Goal: Task Accomplishment & Management: Use online tool/utility

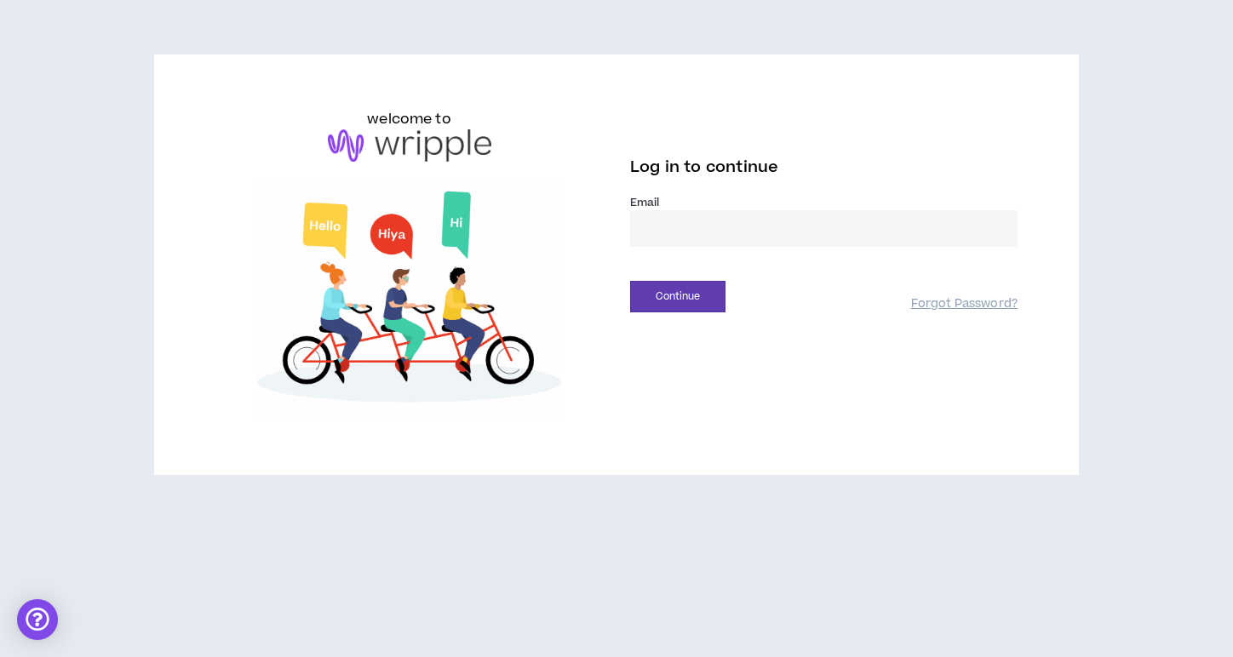
type input "**********"
click at [678, 296] on button "Continue" at bounding box center [677, 297] width 95 height 32
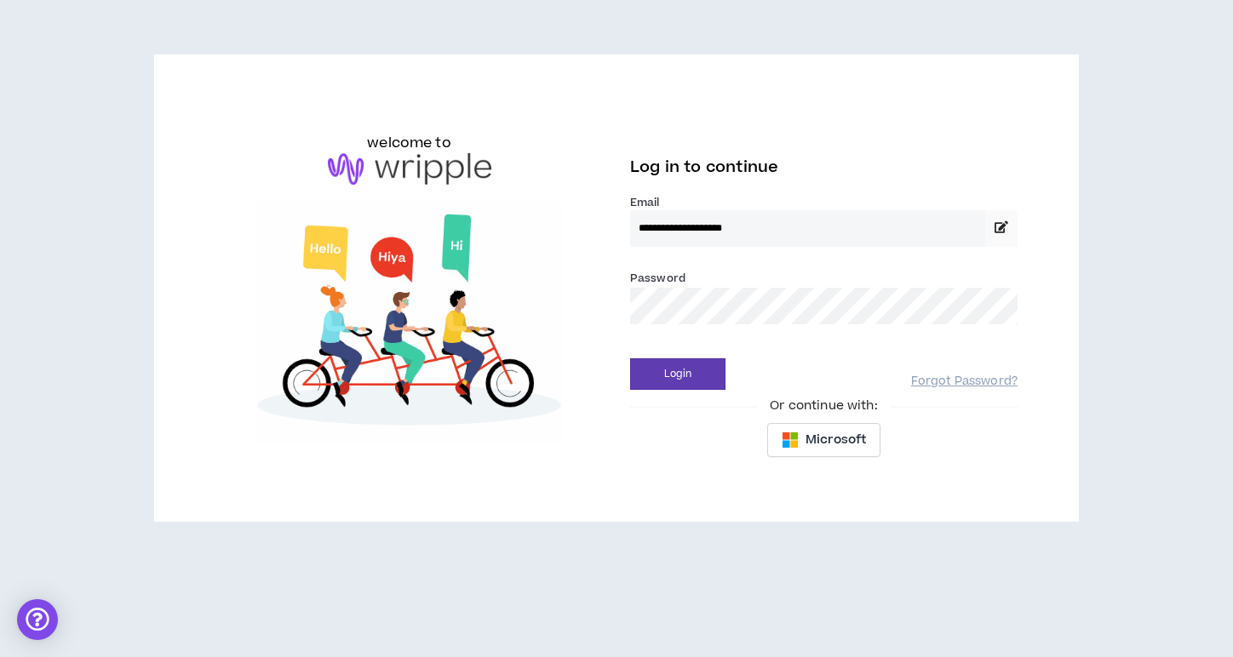
click at [678, 374] on button "Login" at bounding box center [677, 375] width 95 height 32
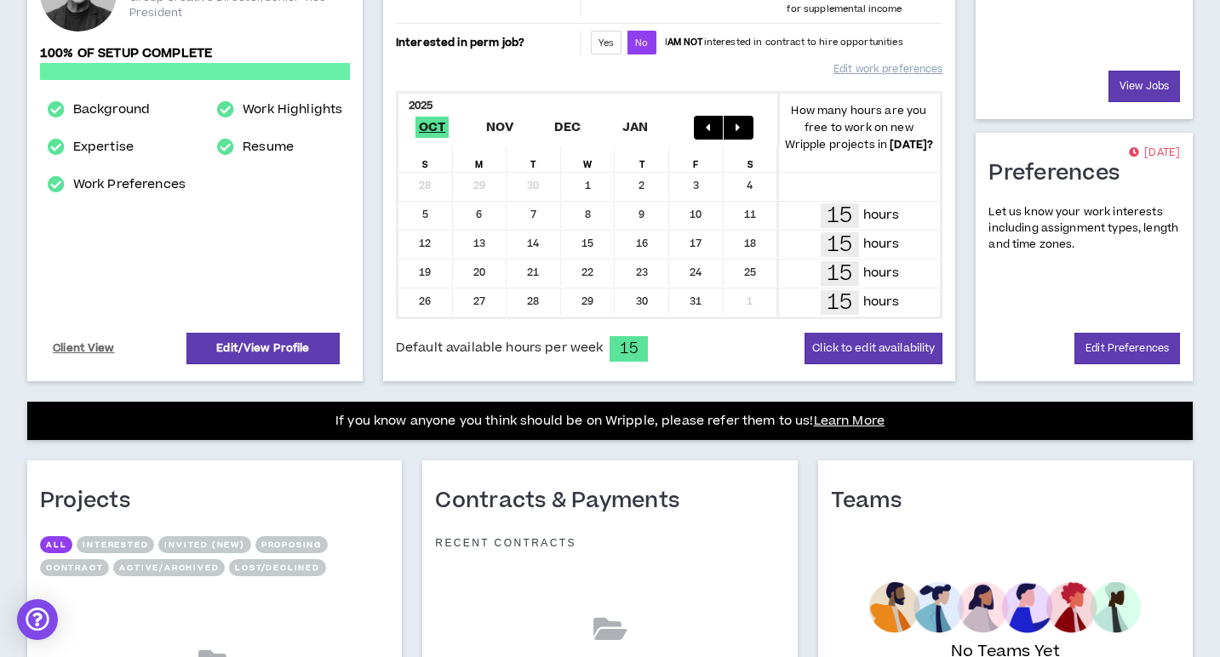
scroll to position [448, 0]
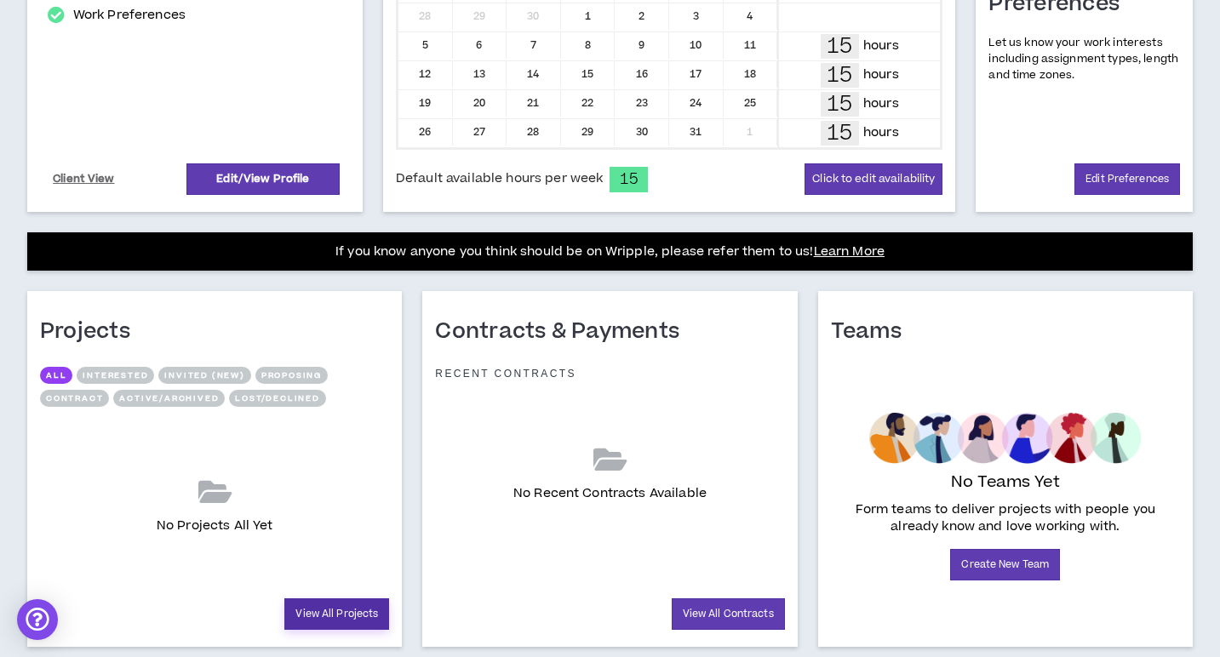
click at [343, 630] on link "View All Projects" at bounding box center [336, 615] width 105 height 32
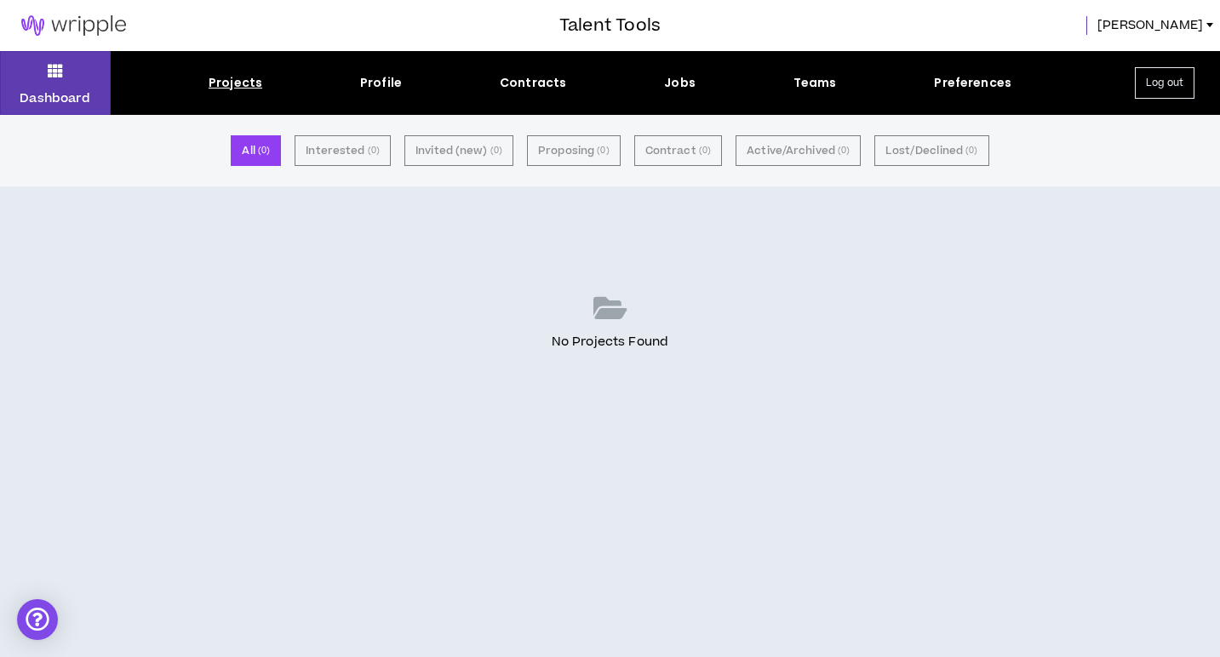
click at [236, 83] on div "Projects" at bounding box center [236, 83] width 54 height 18
click at [222, 79] on div "Projects" at bounding box center [236, 83] width 54 height 18
click at [686, 80] on div "Jobs" at bounding box center [680, 83] width 32 height 18
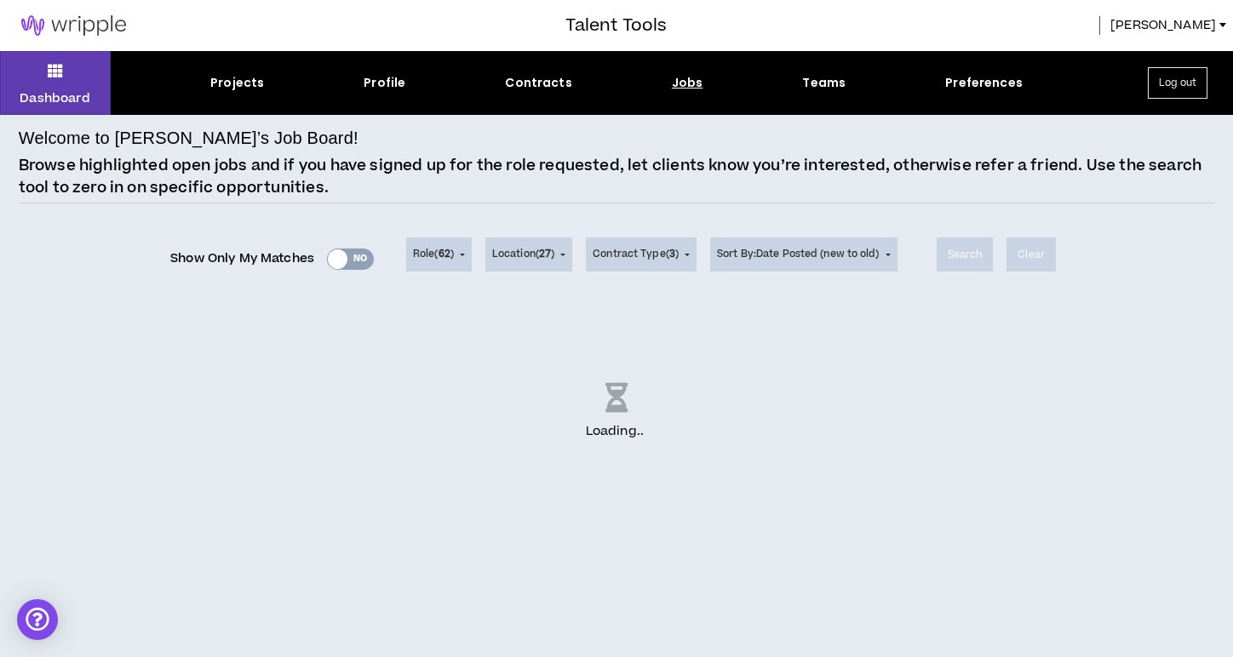
click at [358, 262] on div "Show Only My Matches Yes No" at bounding box center [272, 259] width 204 height 26
click at [348, 260] on div "Show Only My Matches Yes No" at bounding box center [272, 259] width 204 height 26
click at [330, 257] on div "Show Only My Matches Yes No" at bounding box center [272, 259] width 204 height 26
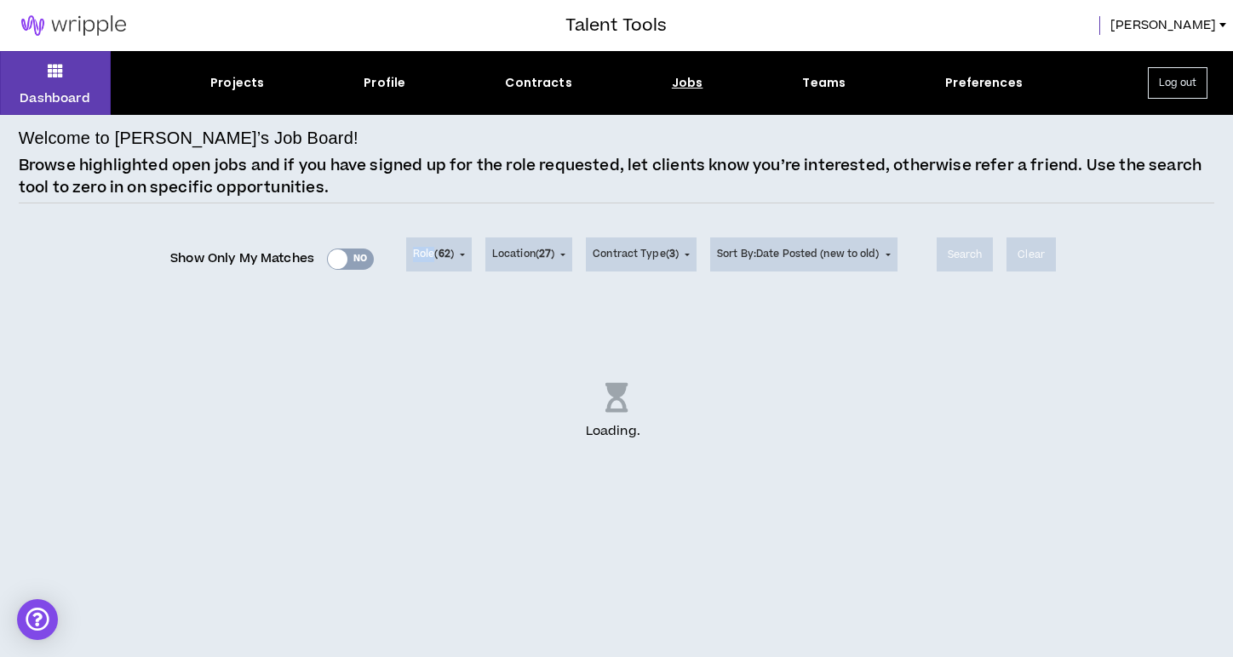
click at [330, 257] on div "Show Only My Matches Yes No" at bounding box center [272, 259] width 204 height 26
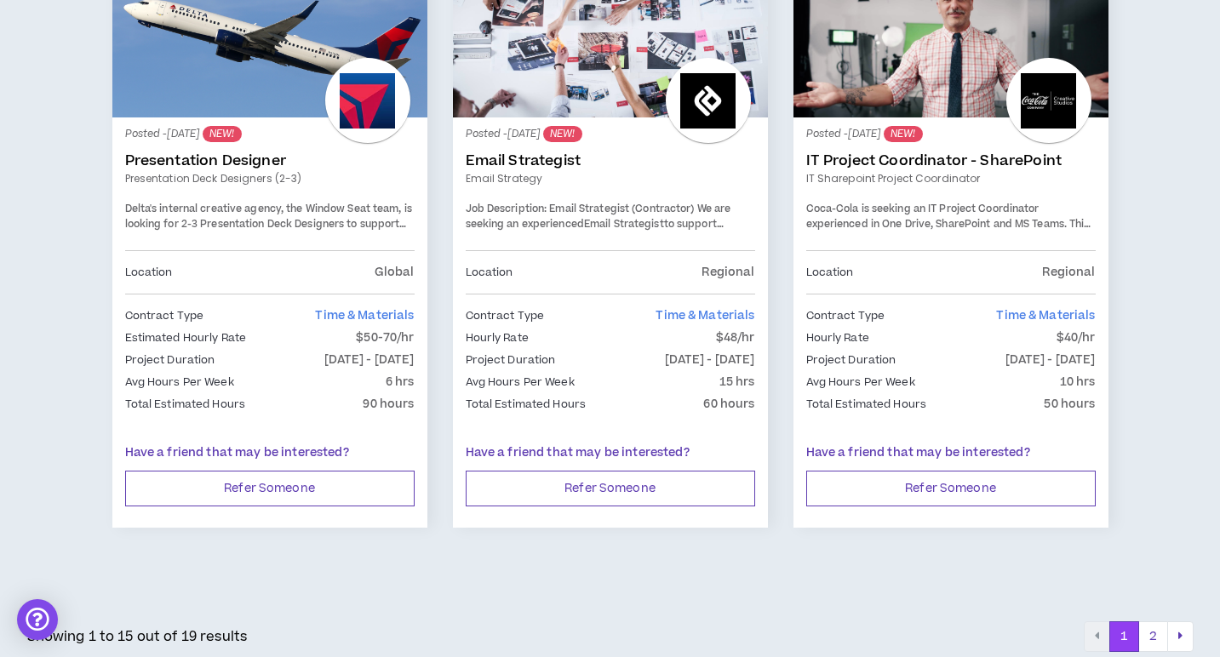
scroll to position [2907, 0]
click at [1179, 631] on icon "pagination" at bounding box center [1181, 637] width 4 height 12
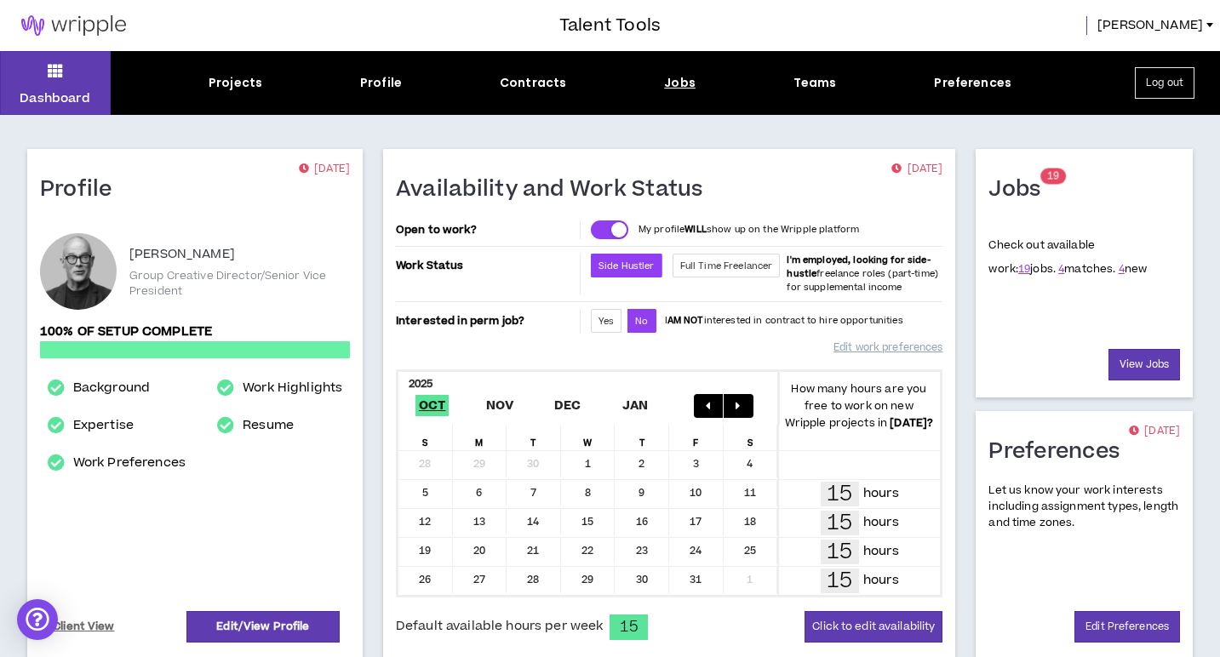
click at [688, 84] on div "Jobs" at bounding box center [680, 83] width 32 height 18
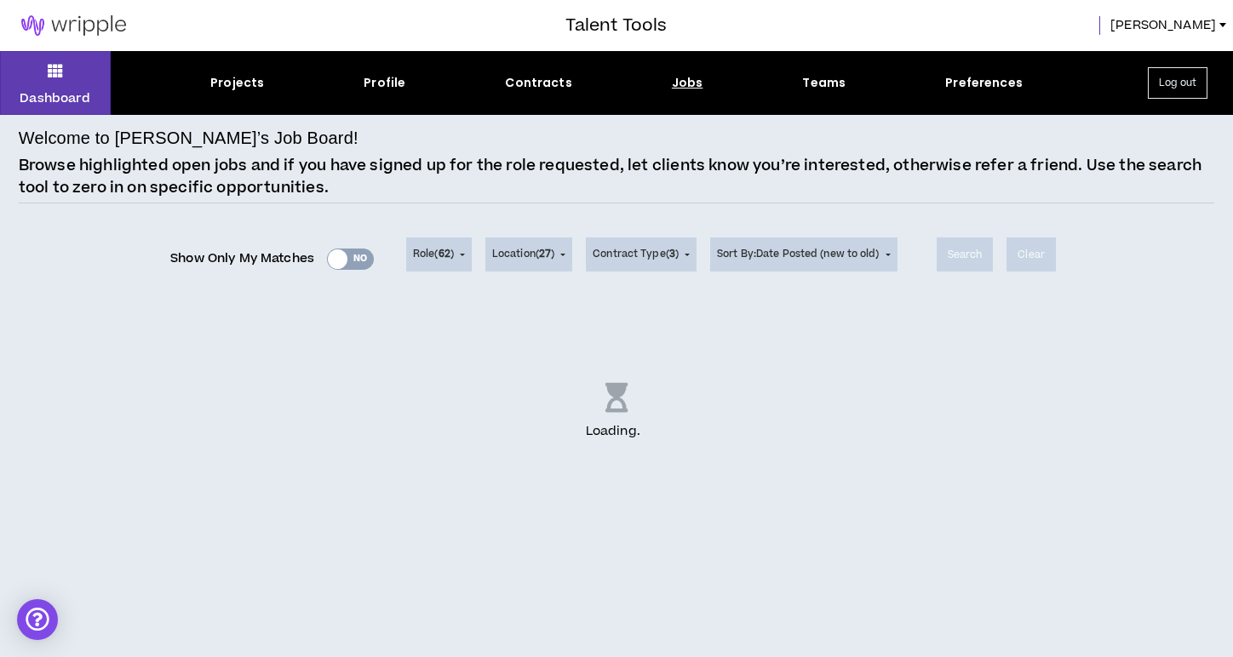
click at [324, 264] on div "Show Only My Matches Yes No" at bounding box center [272, 259] width 204 height 26
click at [335, 261] on div "Show Only My Matches Yes No" at bounding box center [272, 259] width 204 height 26
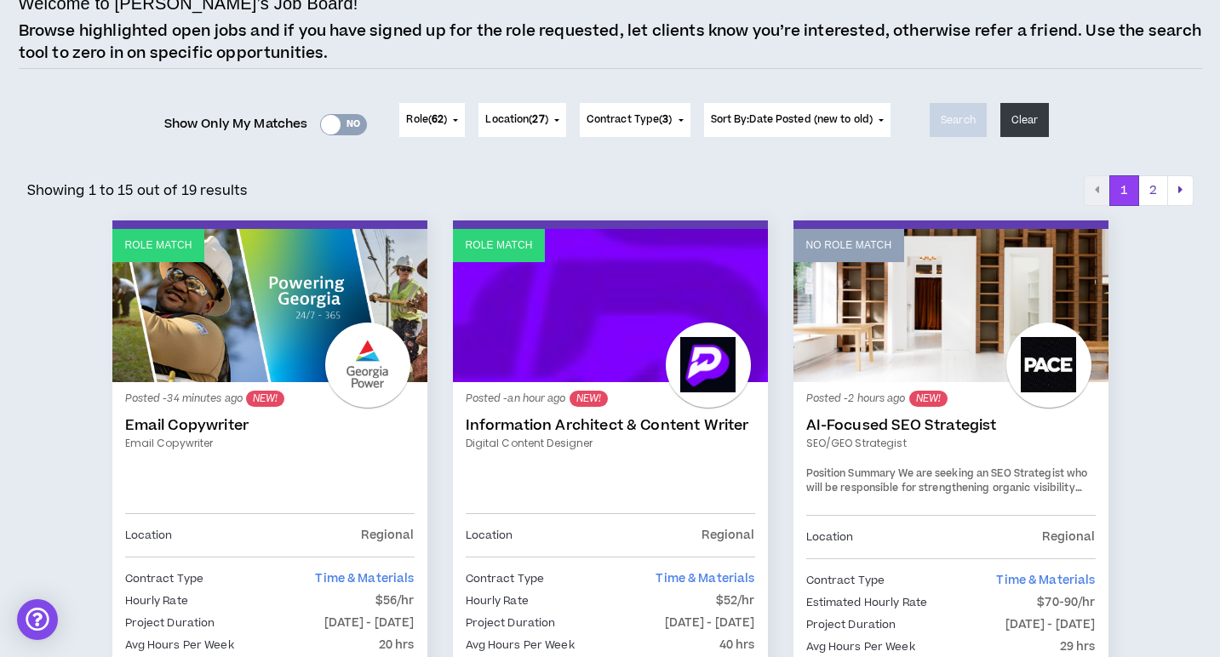
scroll to position [301, 0]
